Goal: Transaction & Acquisition: Purchase product/service

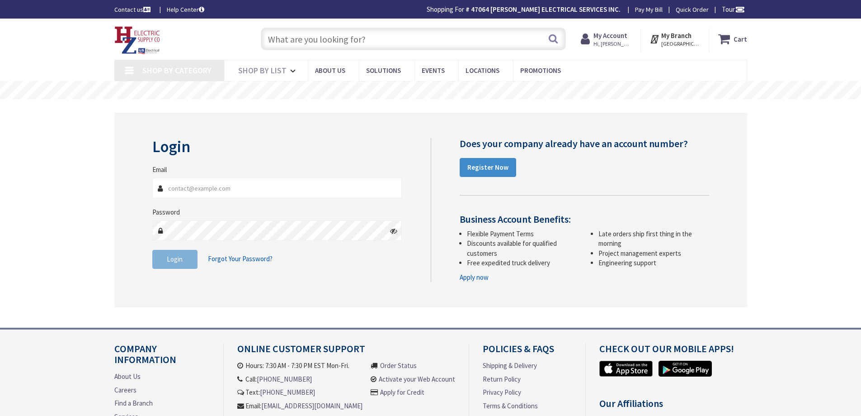
type input "[GEOGRAPHIC_DATA], [STREET_ADDRESS]"
click at [353, 41] on input "text" at bounding box center [413, 39] width 305 height 23
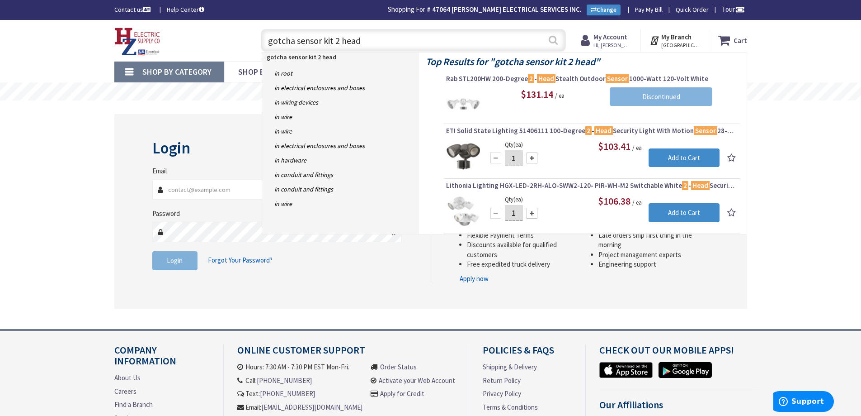
type input "gotcha sensor kit 2 head"
click at [553, 42] on button "Search" at bounding box center [554, 40] width 12 height 20
